Goal: Transaction & Acquisition: Purchase product/service

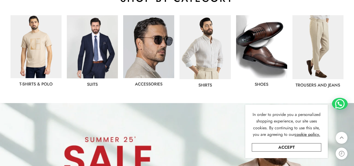
scroll to position [290, 0]
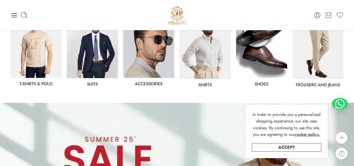
click at [261, 42] on img at bounding box center [261, 46] width 51 height 63
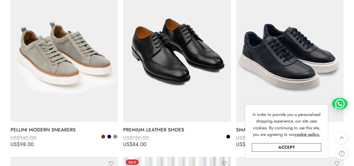
scroll to position [998, 0]
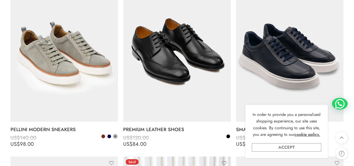
click at [286, 149] on link "Accept" at bounding box center [286, 147] width 69 height 8
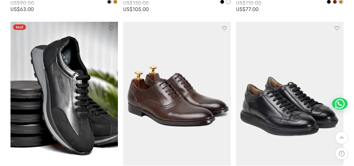
scroll to position [1489, 0]
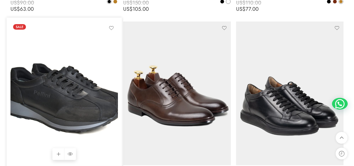
click at [88, 65] on img at bounding box center [63, 92] width 107 height 143
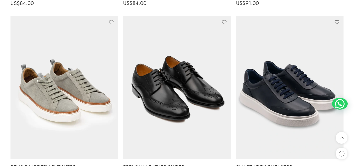
scroll to position [971, 0]
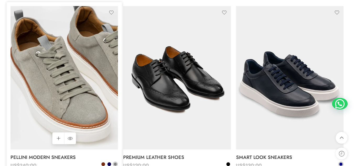
click at [75, 57] on img at bounding box center [63, 77] width 107 height 143
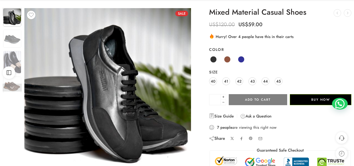
scroll to position [30, 0]
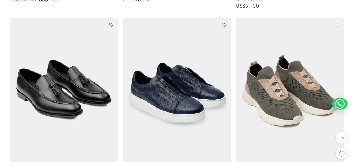
scroll to position [634, 0]
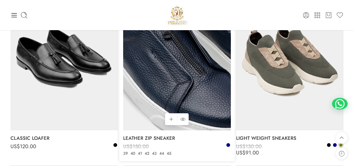
click at [216, 78] on img at bounding box center [176, 58] width 107 height 143
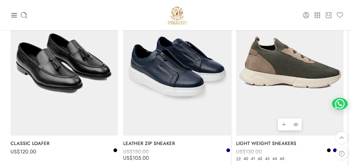
click at [257, 115] on img at bounding box center [289, 63] width 107 height 143
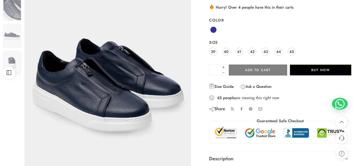
scroll to position [65, 0]
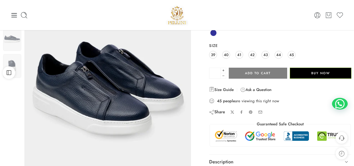
drag, startPoint x: 222, startPoint y: 38, endPoint x: 209, endPoint y: 32, distance: 15.0
click at [209, 32] on div "LEATHER ZIP SNEAKER DUBETTI PLEATED CEREMONY SUIT US$ 400.00 CLASSIC LOAFER US$…" at bounding box center [279, 85] width 147 height 225
click at [210, 33] on span at bounding box center [213, 33] width 7 height 7
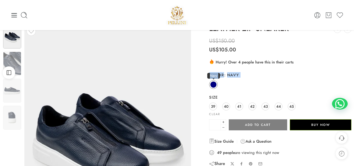
scroll to position [0, 0]
